Goal: Information Seeking & Learning: Understand process/instructions

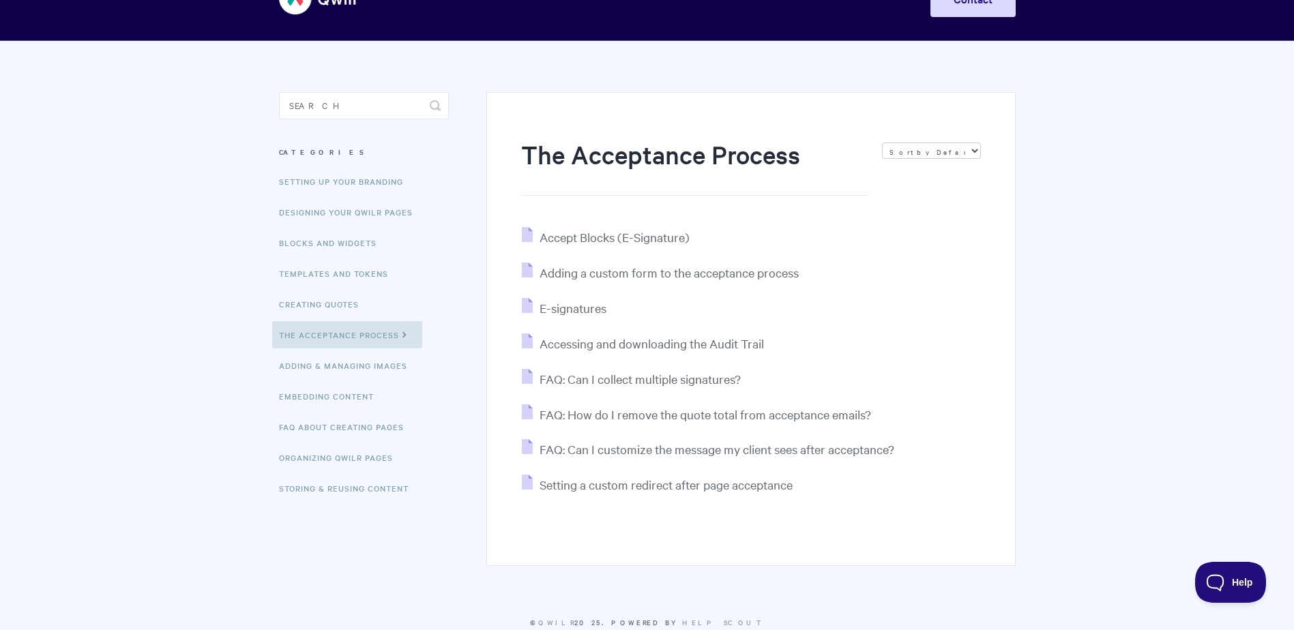
scroll to position [68, 0]
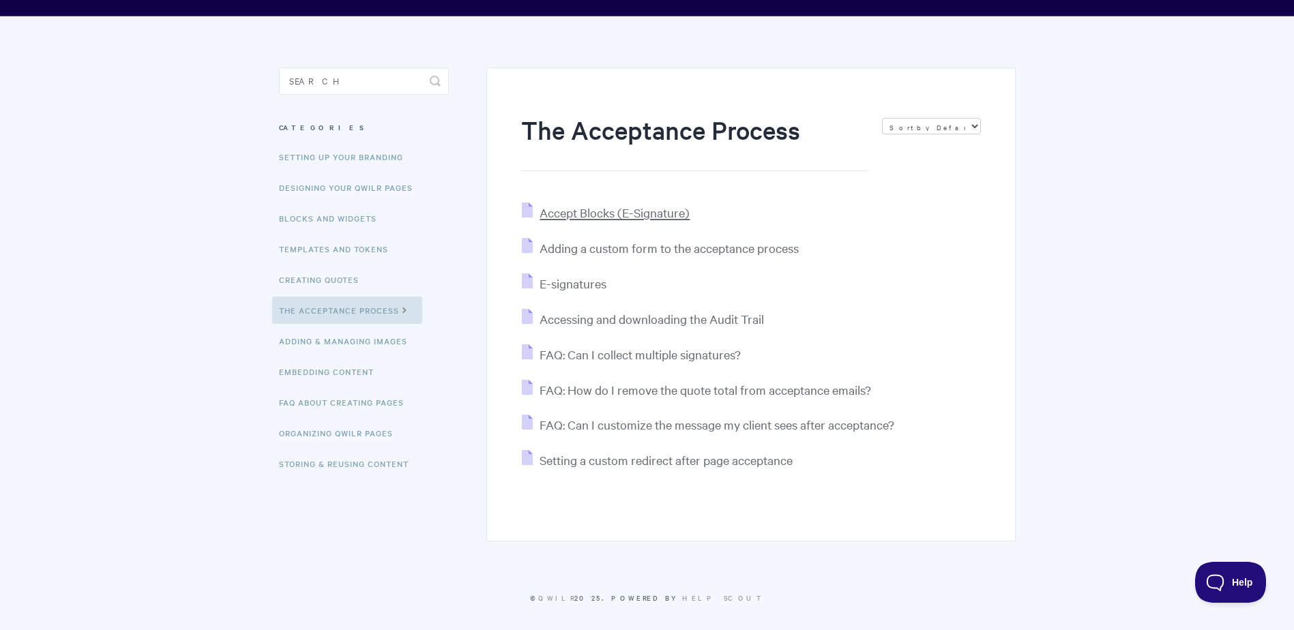
click at [574, 209] on span "Accept Blocks (E-Signature)" at bounding box center [615, 213] width 150 height 16
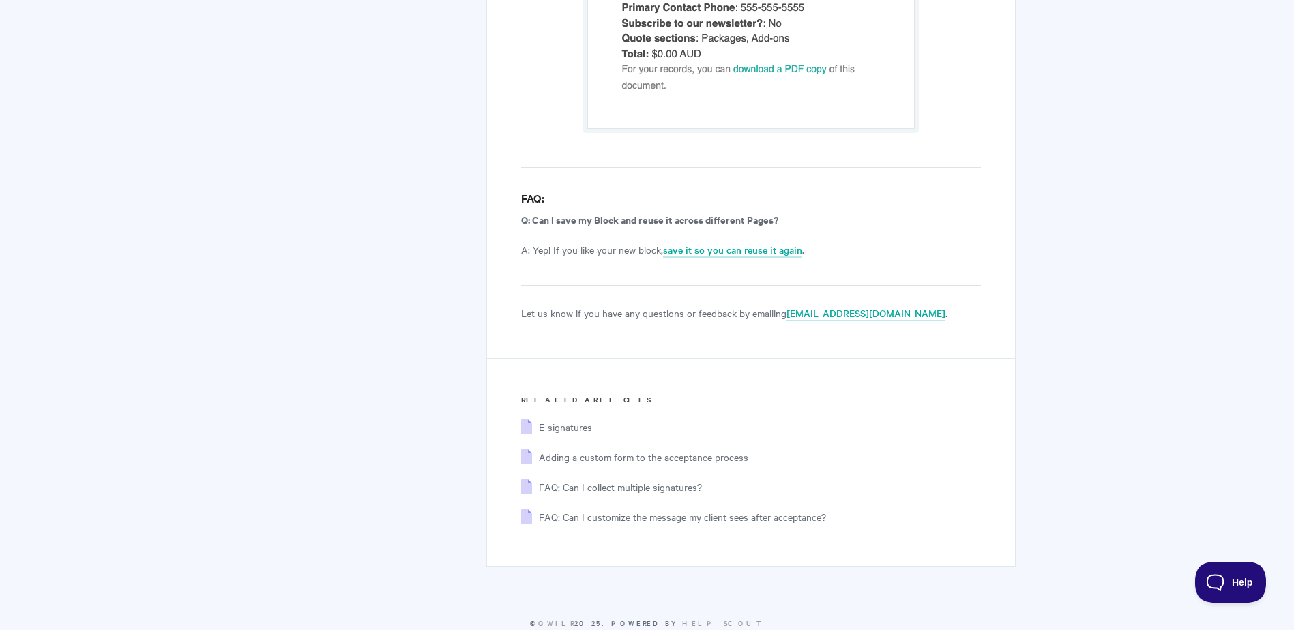
scroll to position [8995, 0]
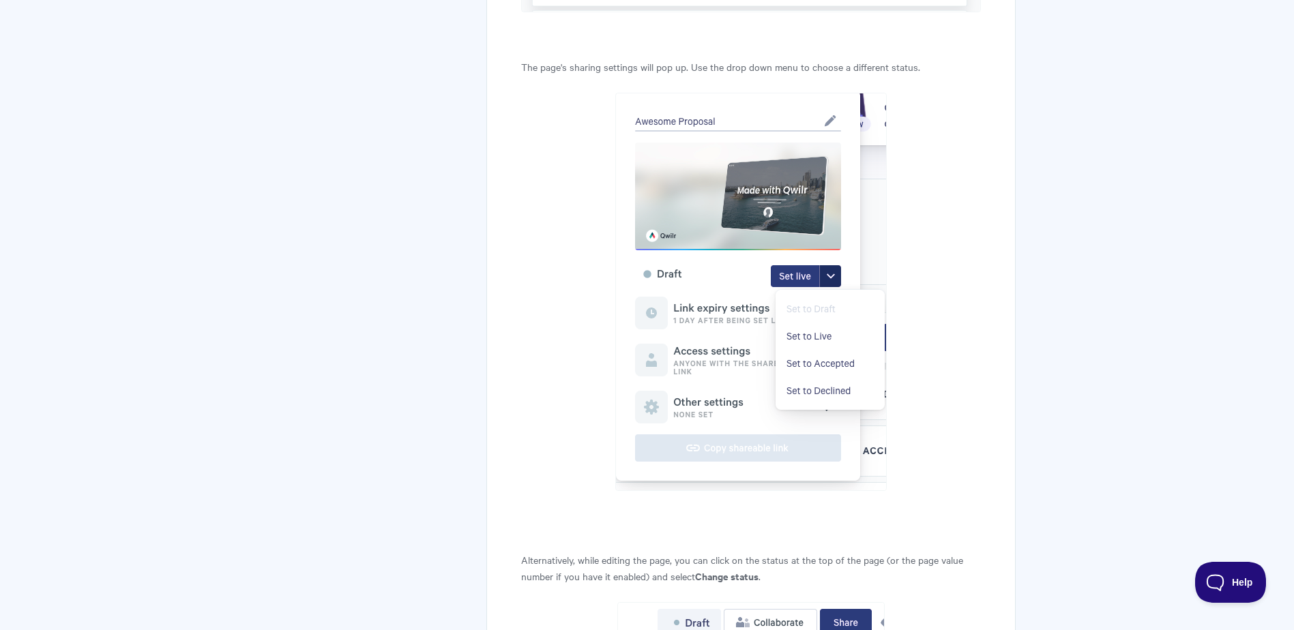
scroll to position [546, 0]
